Goal: Task Accomplishment & Management: Manage account settings

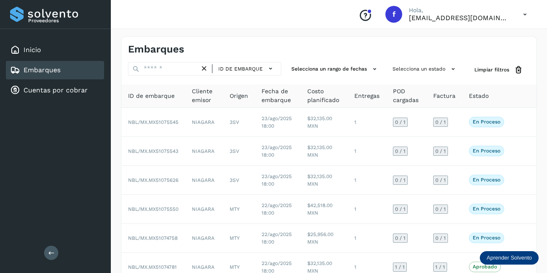
click at [238, 44] on div "Embarques" at bounding box center [228, 49] width 201 height 12
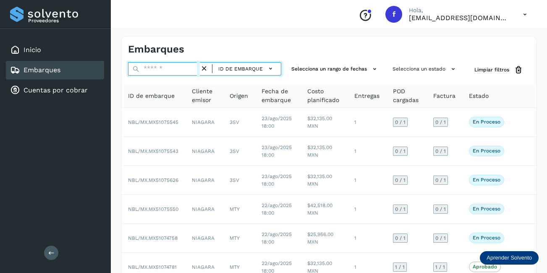
drag, startPoint x: 143, startPoint y: 63, endPoint x: 155, endPoint y: 68, distance: 12.4
click at [144, 63] on input "text" at bounding box center [164, 68] width 72 height 13
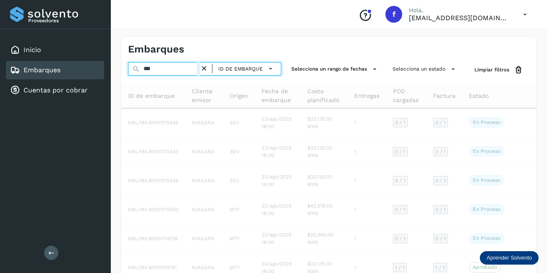
type input "****"
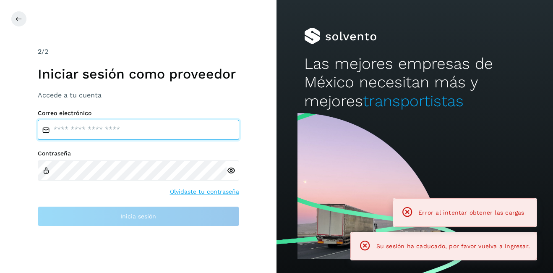
type input "**********"
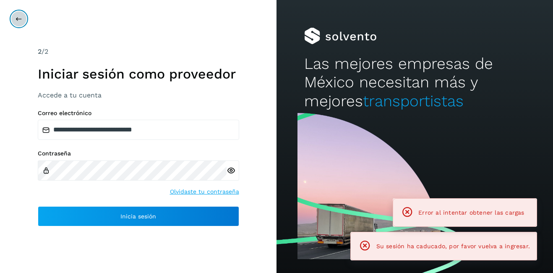
click at [16, 16] on icon at bounding box center [19, 19] width 7 height 7
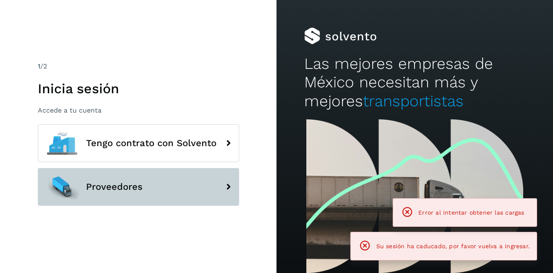
click at [110, 181] on button "Proveedores" at bounding box center [139, 187] width 202 height 38
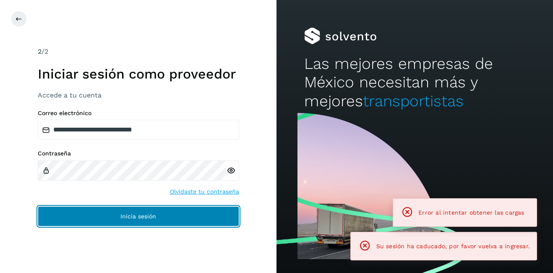
click at [117, 217] on button "Inicia sesión" at bounding box center [139, 216] width 202 height 20
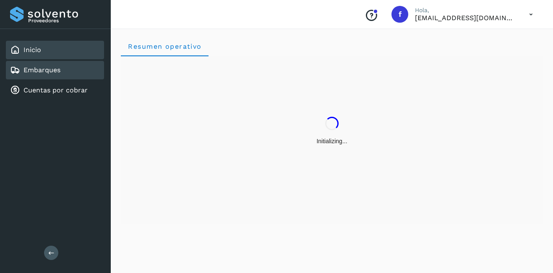
click at [61, 70] on div "Embarques" at bounding box center [55, 70] width 98 height 18
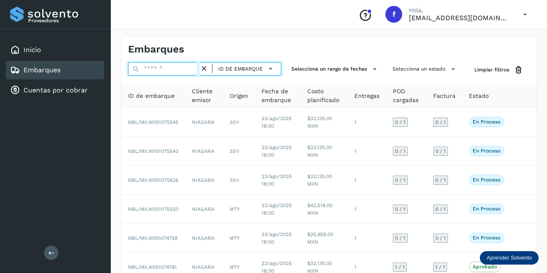
click at [146, 68] on input "text" at bounding box center [164, 68] width 72 height 13
type input "********"
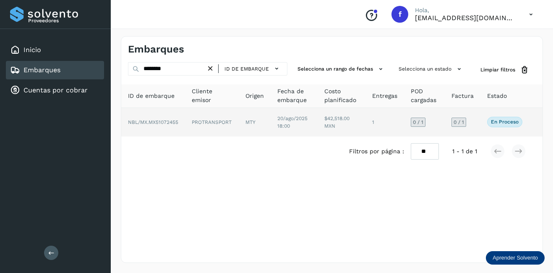
click at [271, 127] on td "MTY" at bounding box center [294, 122] width 47 height 29
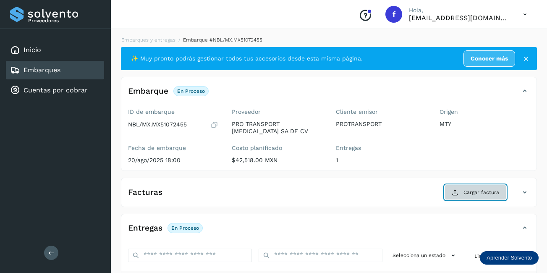
click at [475, 193] on span "Cargar factura" at bounding box center [482, 193] width 36 height 8
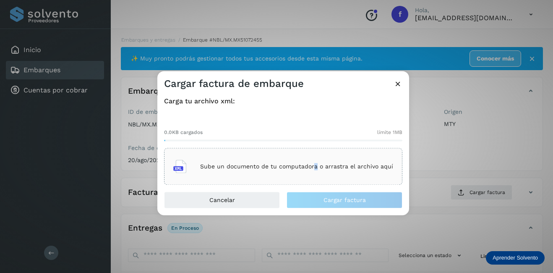
click at [315, 155] on div "Sube un documento de tu computadora o arrastra el archivo aquí" at bounding box center [283, 166] width 220 height 23
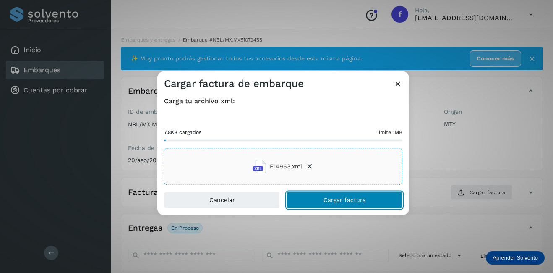
click at [338, 194] on button "Cargar factura" at bounding box center [345, 200] width 116 height 17
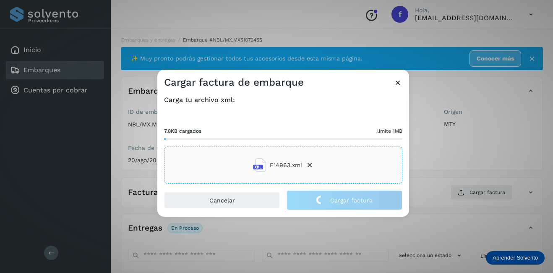
click at [463, 150] on div "Cargar factura de embarque Carga tu archivo xml: 7.8KB cargados límite 1MB F149…" at bounding box center [276, 136] width 553 height 273
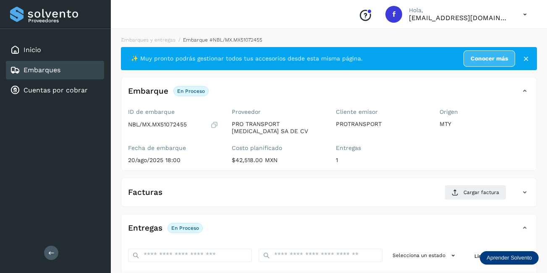
scroll to position [131, 0]
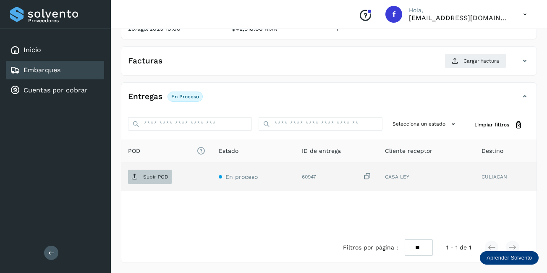
click at [151, 180] on span "Subir POD" at bounding box center [150, 176] width 44 height 13
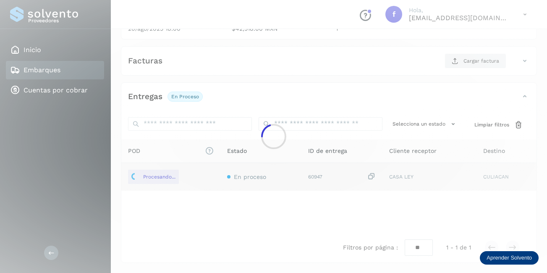
drag, startPoint x: 315, startPoint y: 101, endPoint x: 335, endPoint y: 82, distance: 27.9
click at [316, 98] on div at bounding box center [273, 136] width 547 height 273
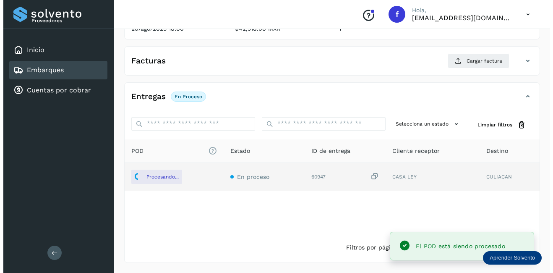
scroll to position [0, 0]
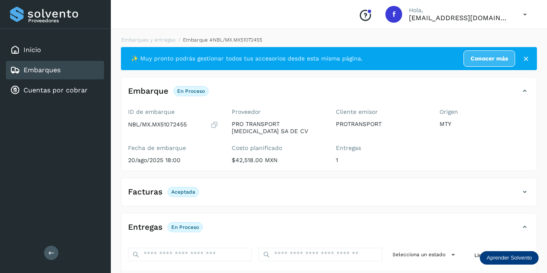
click at [62, 77] on div "Embarques" at bounding box center [55, 70] width 98 height 18
